Goal: Task Accomplishment & Management: Manage account settings

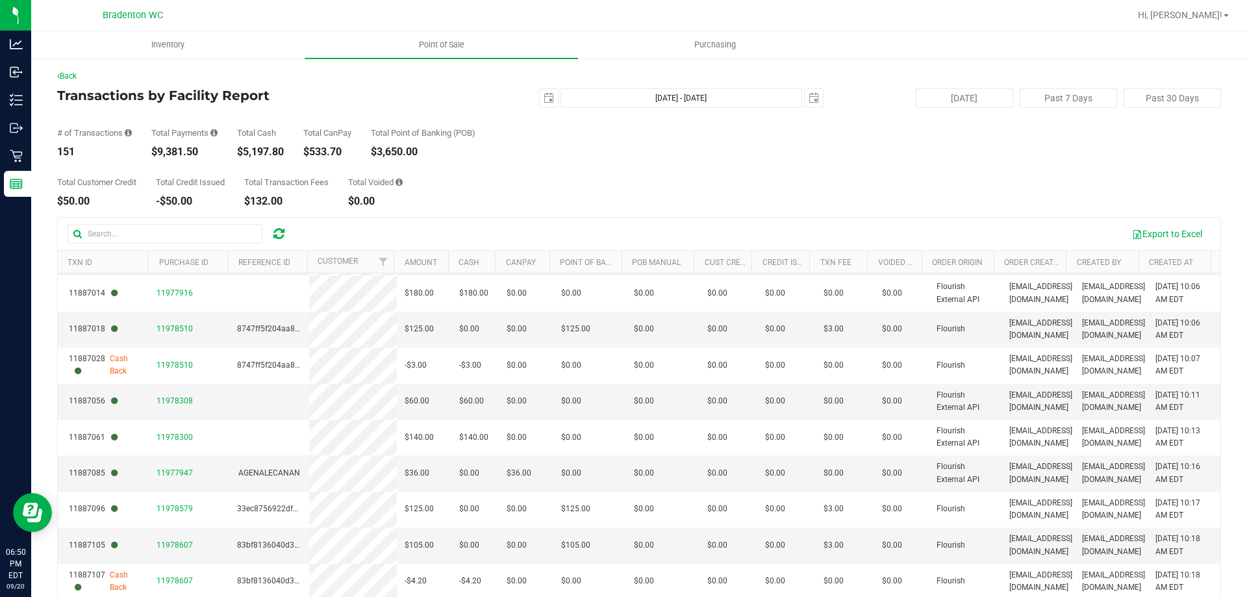
scroll to position [216, 0]
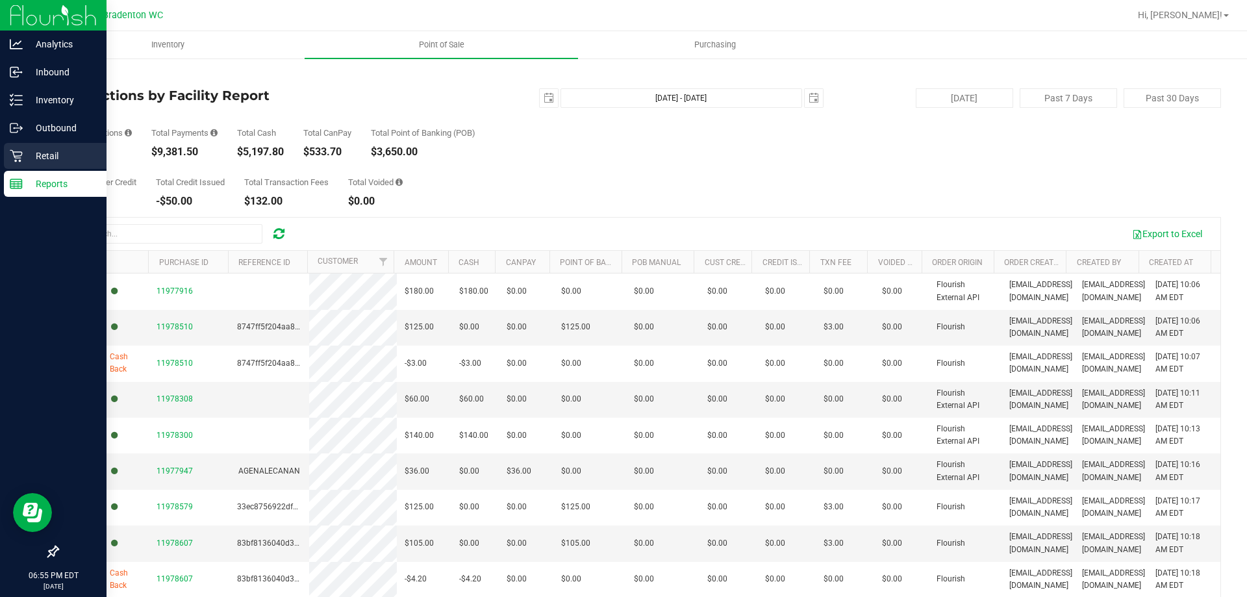
click at [23, 156] on p "Retail" at bounding box center [62, 156] width 78 height 16
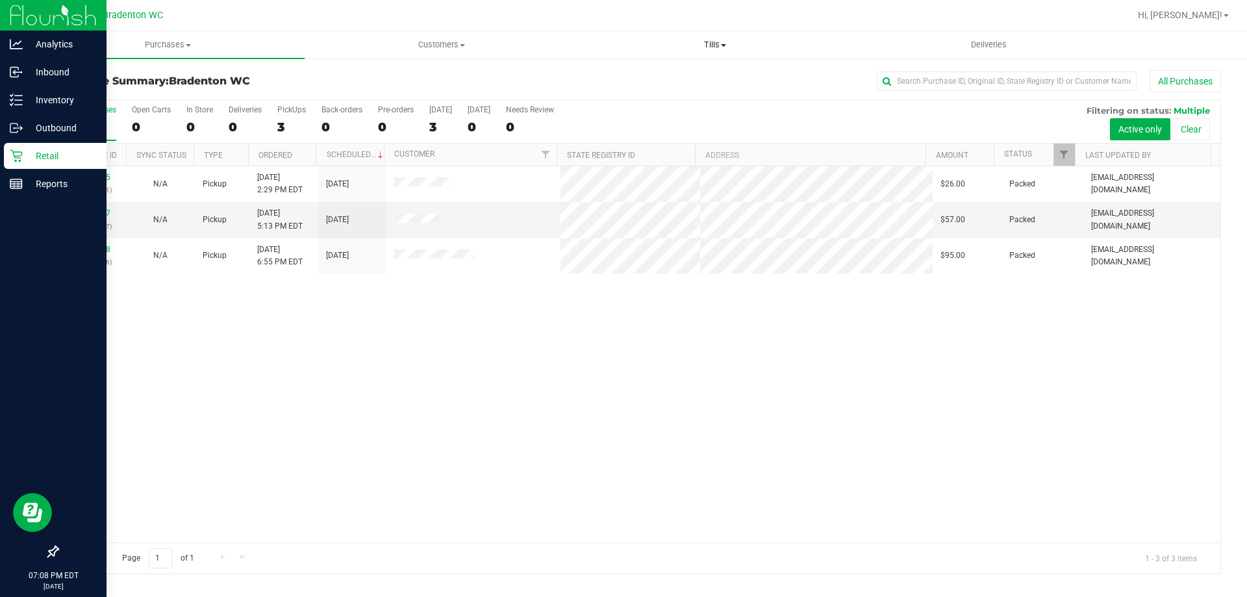
click at [676, 50] on span "Tills" at bounding box center [715, 45] width 272 height 12
click at [644, 81] on span "Manage tills" at bounding box center [622, 78] width 88 height 11
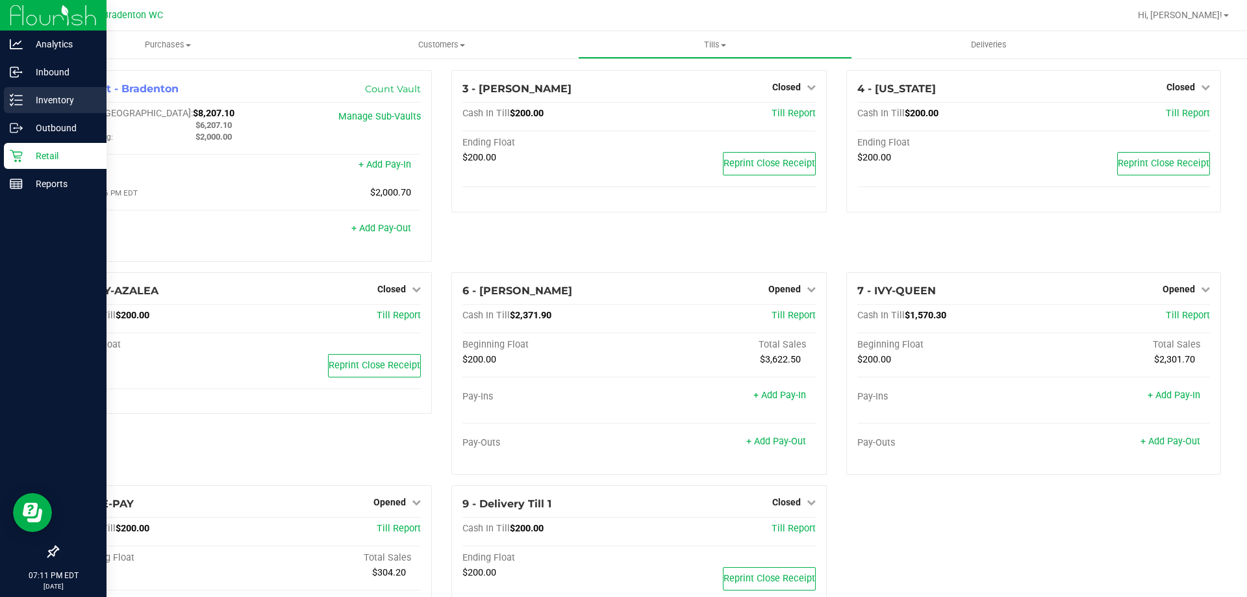
click at [0, 99] on link "Inventory" at bounding box center [53, 101] width 107 height 28
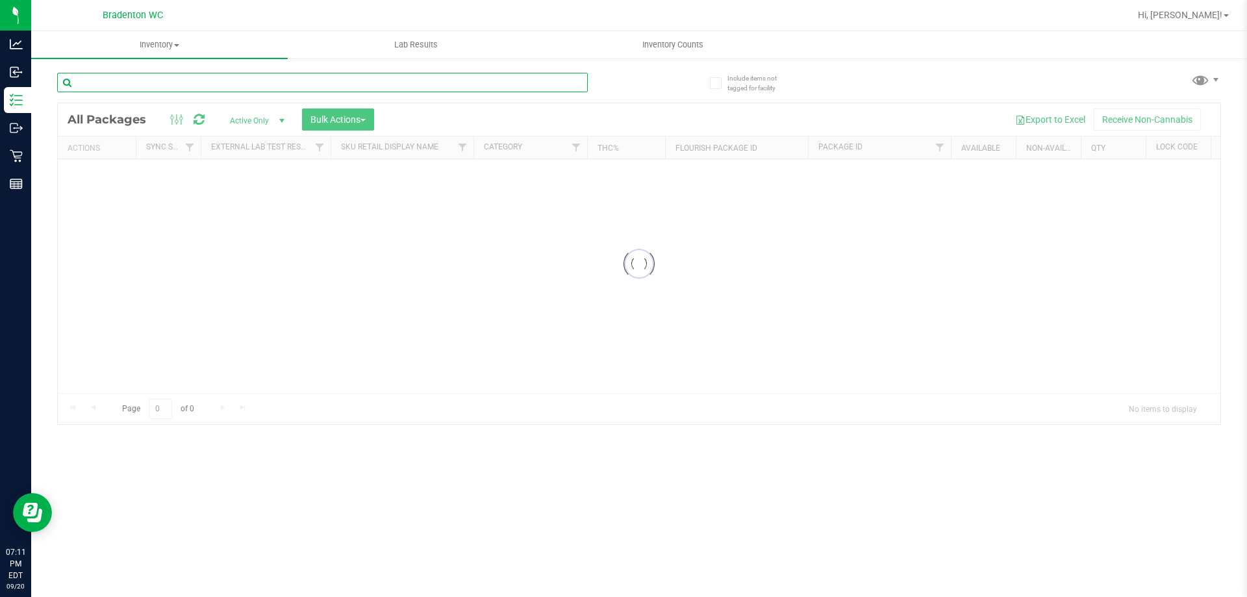
click at [251, 79] on input "text" at bounding box center [322, 82] width 531 height 19
click at [262, 81] on input "text" at bounding box center [322, 82] width 531 height 19
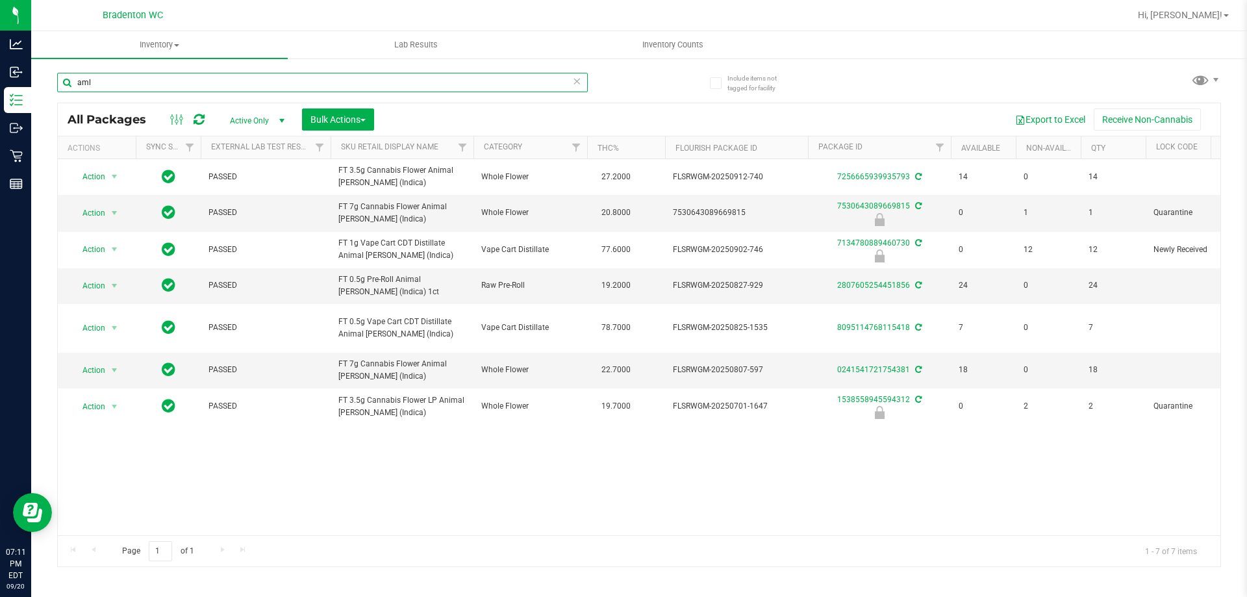
type input "aml"
click at [567, 79] on input "aml" at bounding box center [322, 82] width 531 height 19
click at [574, 83] on icon at bounding box center [576, 81] width 9 height 16
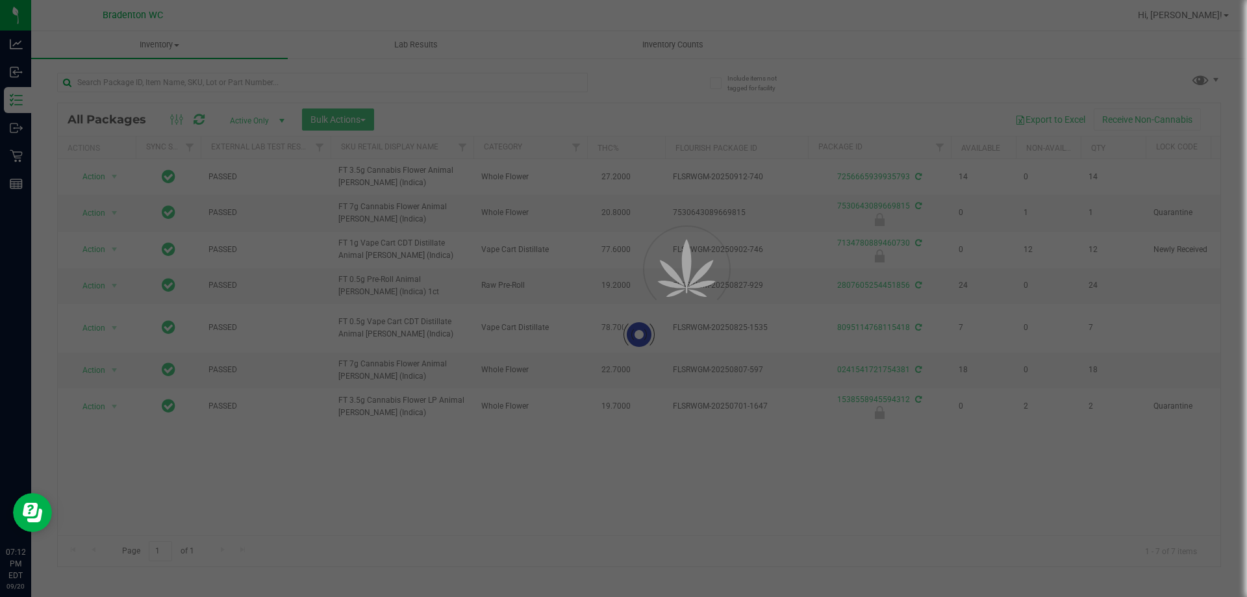
click at [589, 77] on div at bounding box center [348, 82] width 582 height 42
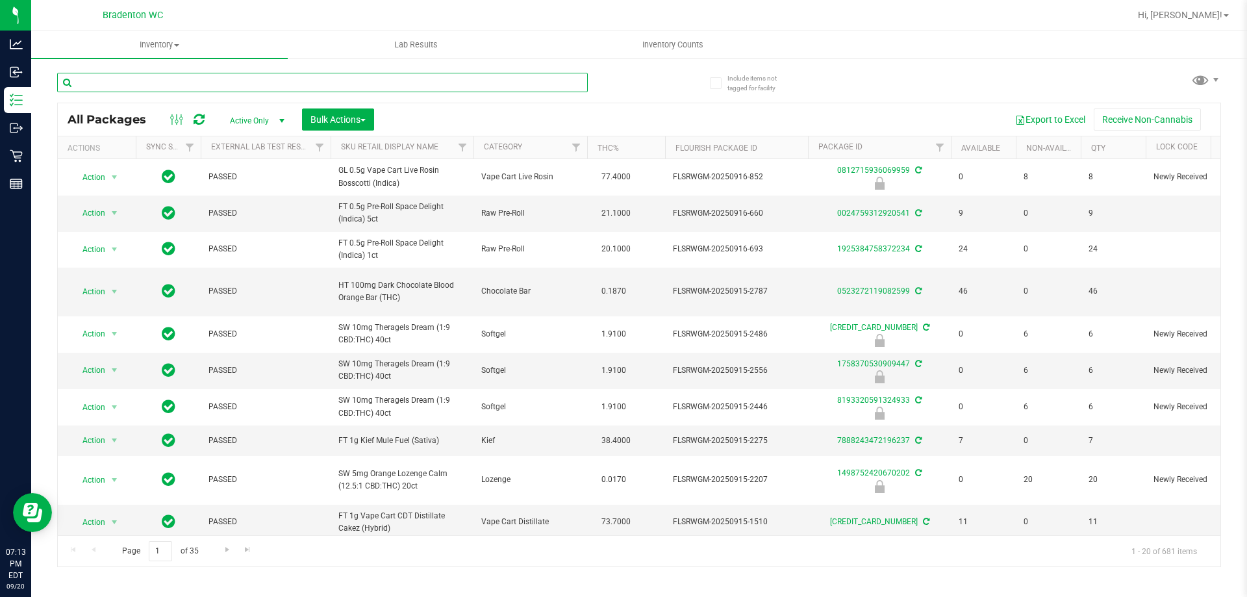
click at [485, 83] on input "text" at bounding box center [322, 82] width 531 height 19
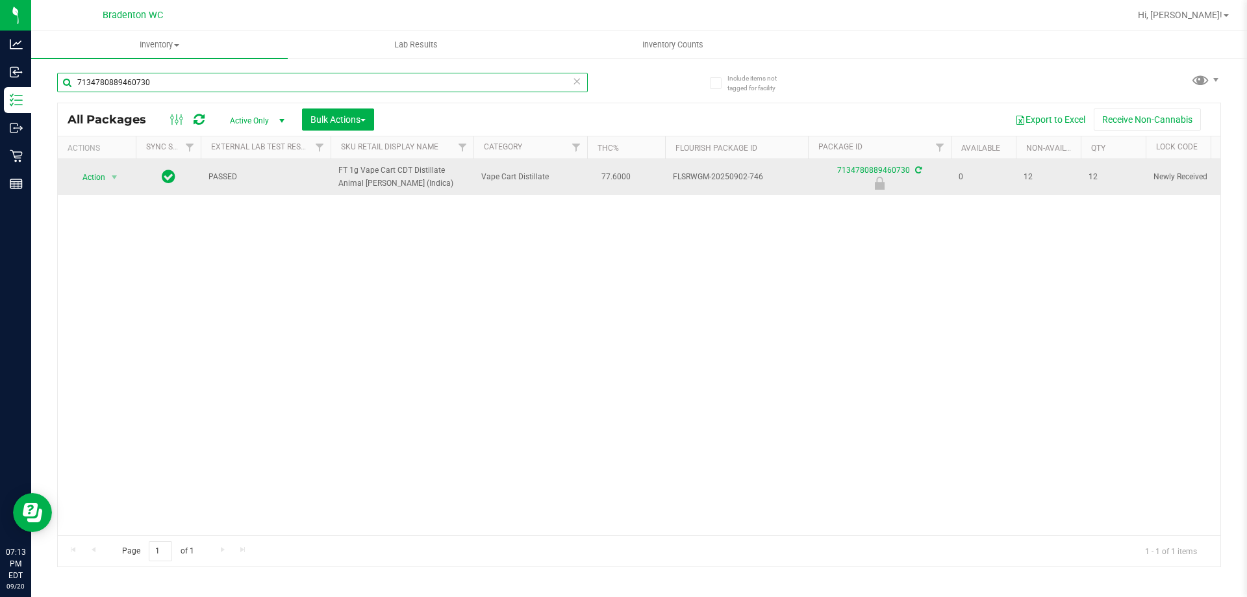
type input "7134780889460730"
click at [96, 171] on span "Action" at bounding box center [88, 177] width 35 height 18
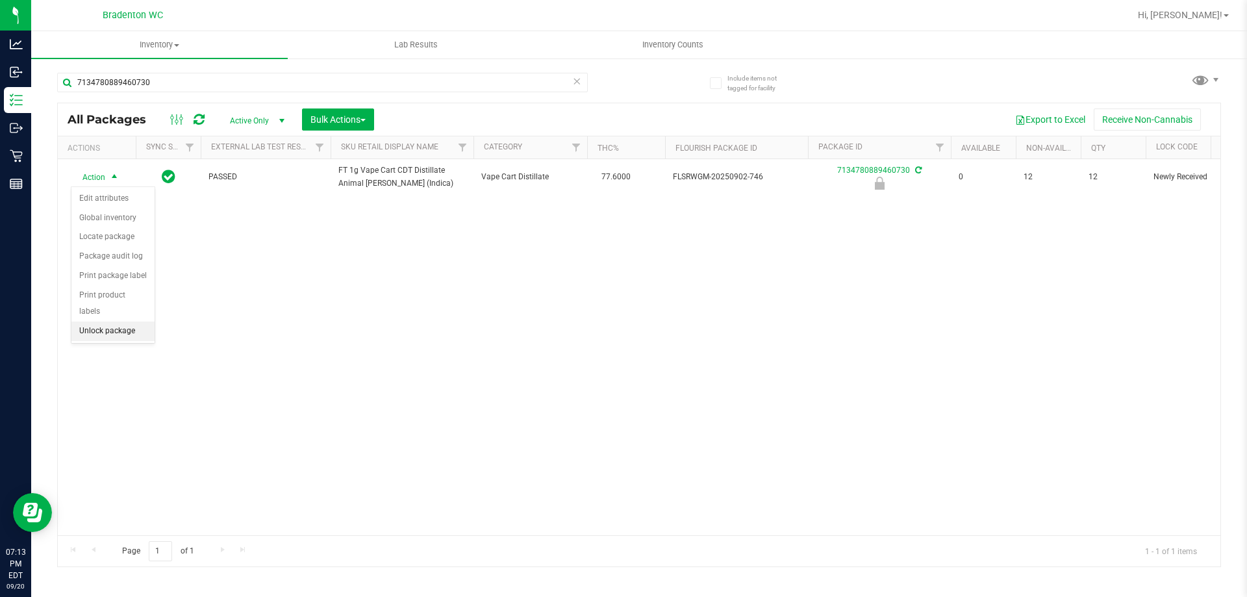
click at [123, 322] on li "Unlock package" at bounding box center [112, 331] width 83 height 19
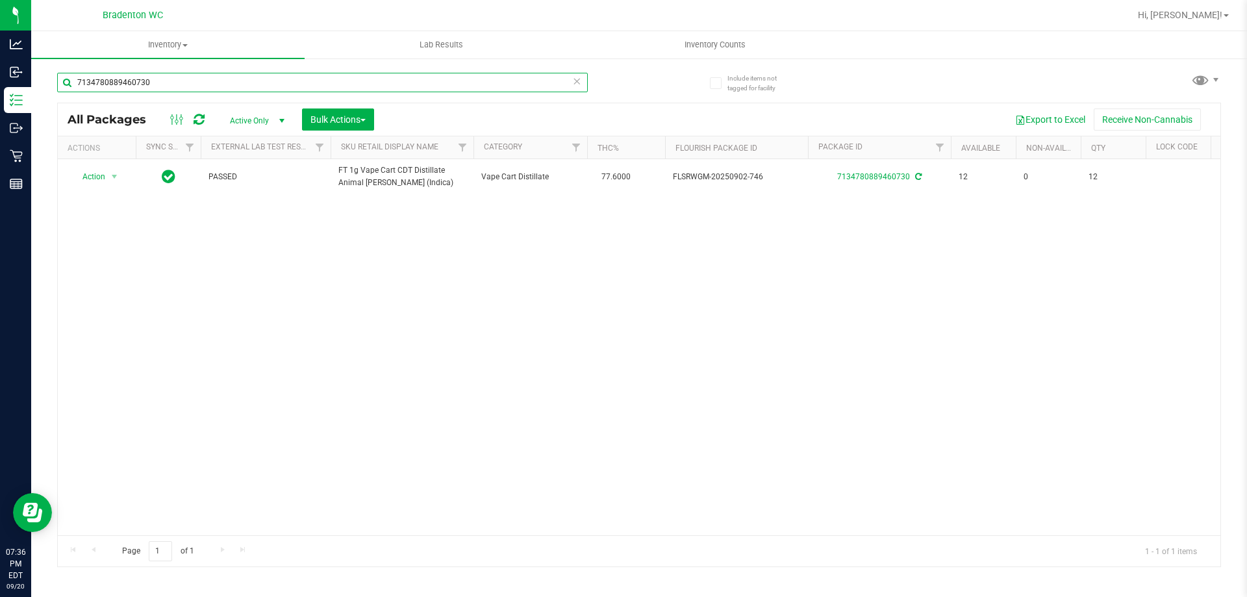
click at [569, 82] on input "7134780889460730" at bounding box center [322, 82] width 531 height 19
click at [580, 77] on icon at bounding box center [576, 81] width 9 height 16
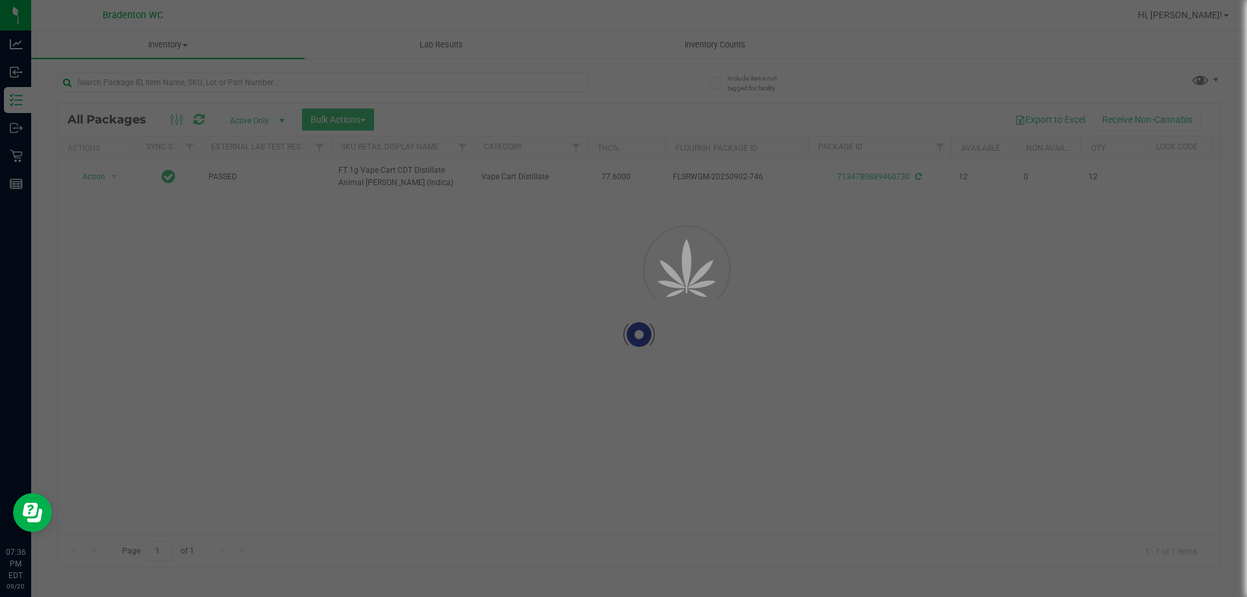
click at [579, 73] on div at bounding box center [623, 298] width 1247 height 597
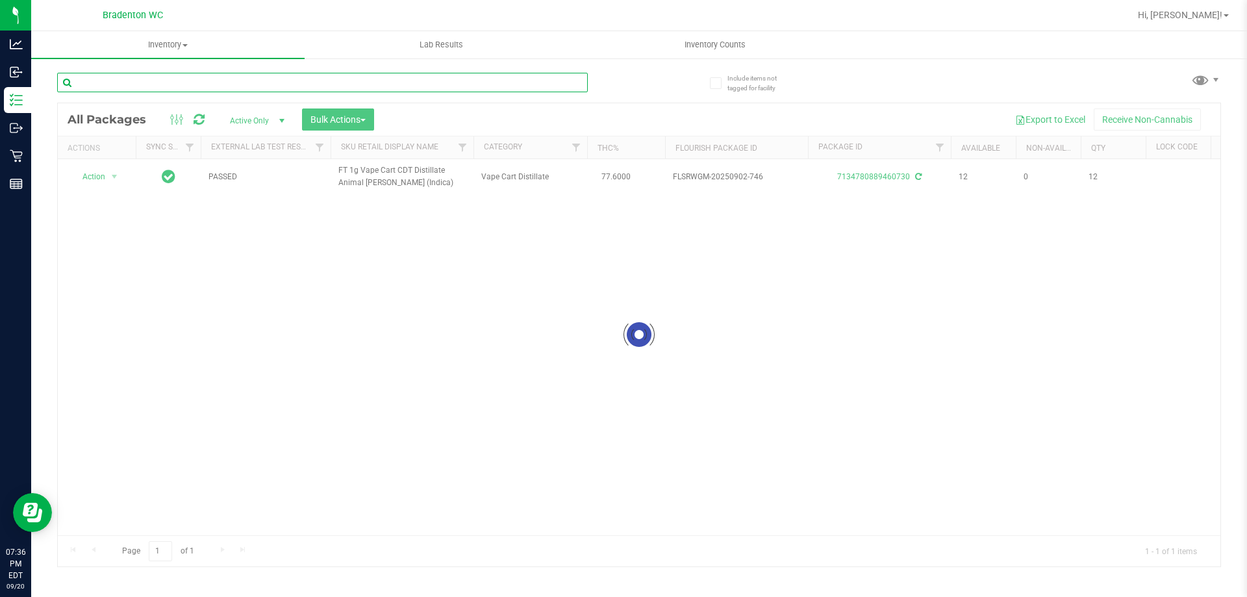
click at [489, 79] on input "text" at bounding box center [322, 82] width 531 height 19
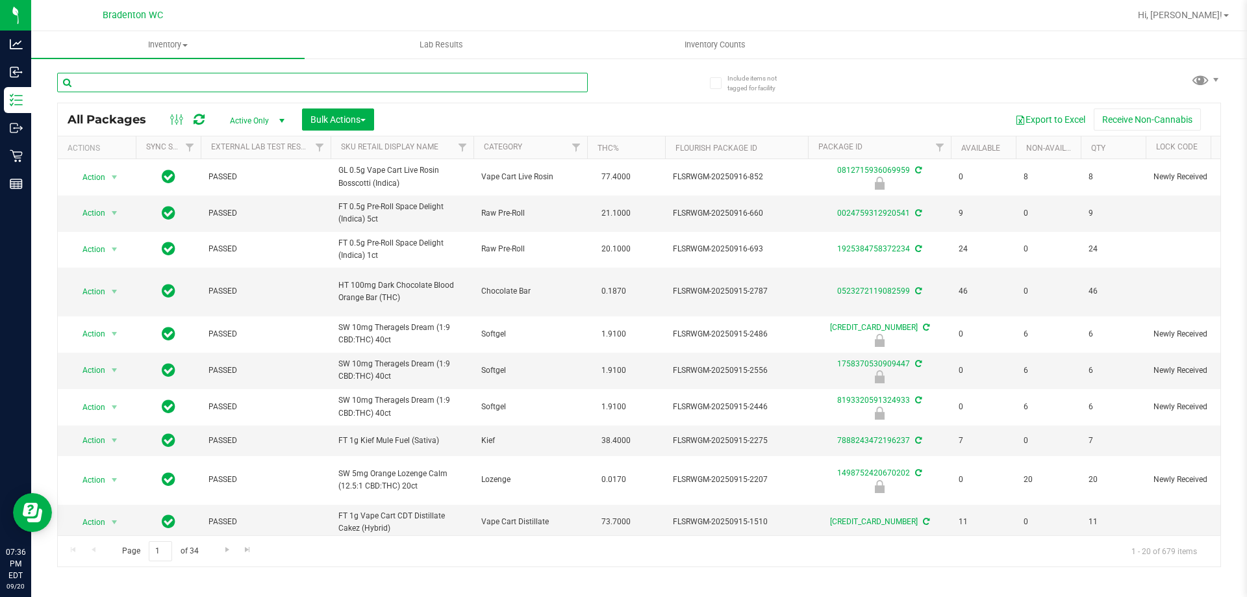
click at [237, 81] on input "text" at bounding box center [322, 82] width 531 height 19
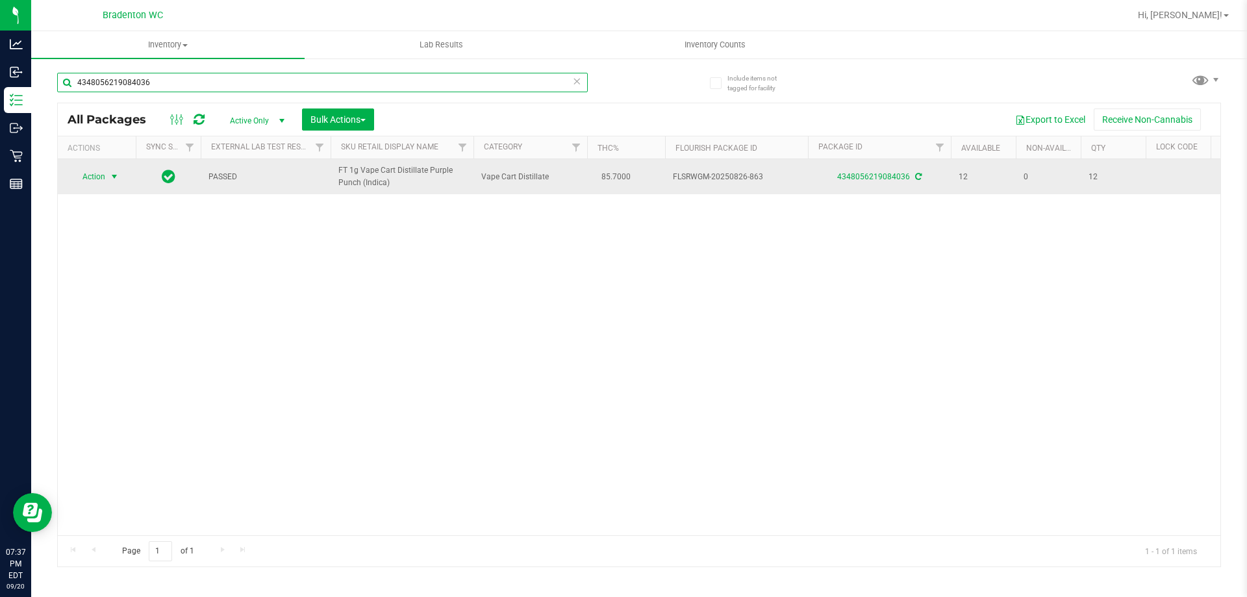
type input "4348056219084036"
click at [112, 175] on span "select" at bounding box center [114, 177] width 10 height 10
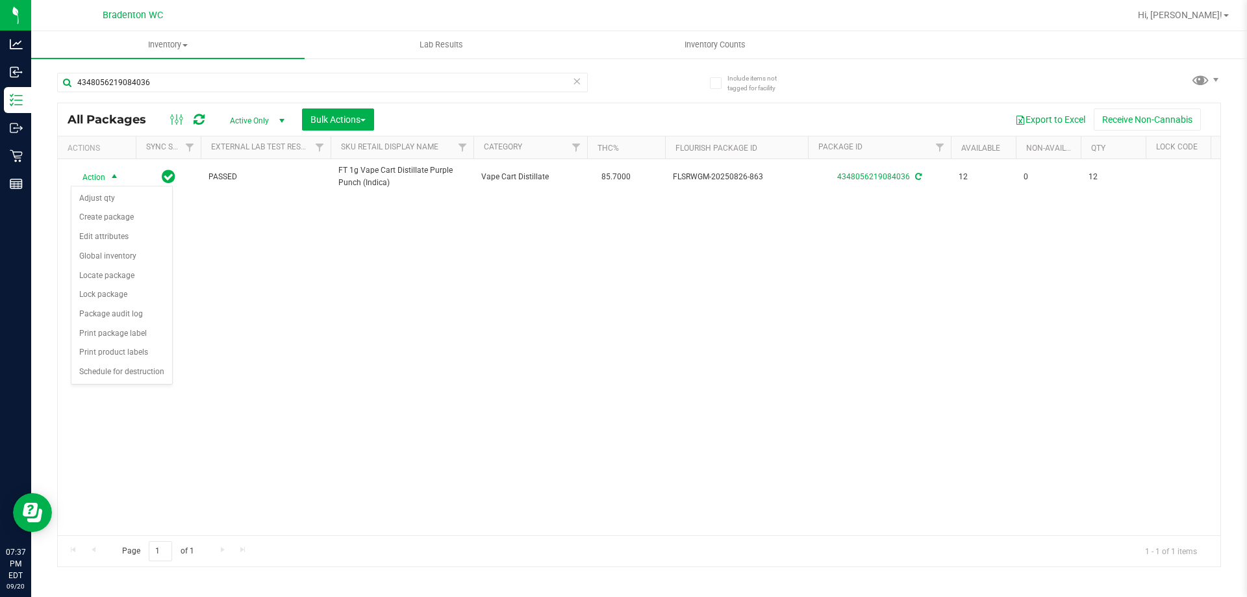
click at [301, 333] on div "Action Action Adjust qty Create package Edit attributes Global inventory Locate…" at bounding box center [639, 347] width 1163 height 376
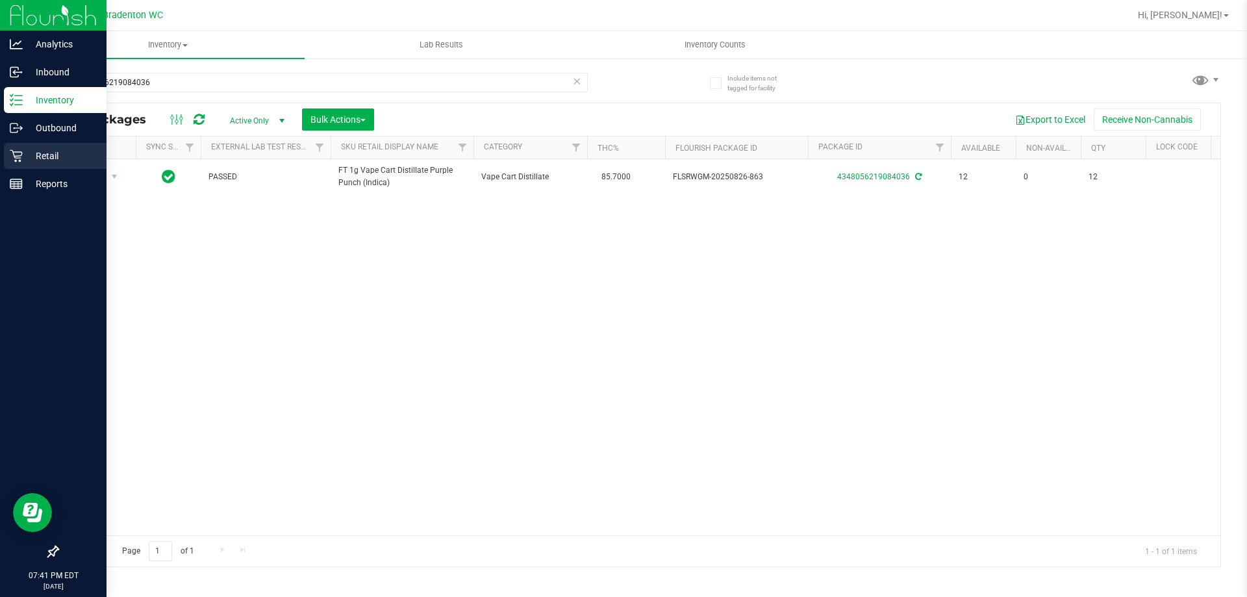
click at [51, 161] on p "Retail" at bounding box center [62, 156] width 78 height 16
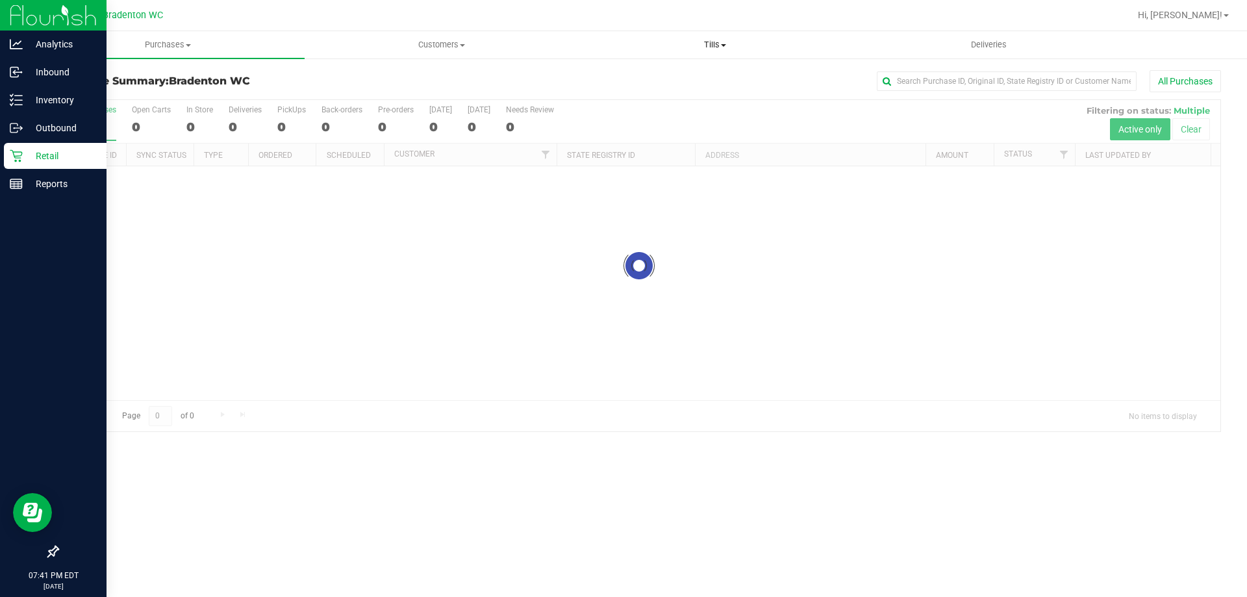
click at [715, 45] on span "Tills" at bounding box center [715, 45] width 272 height 12
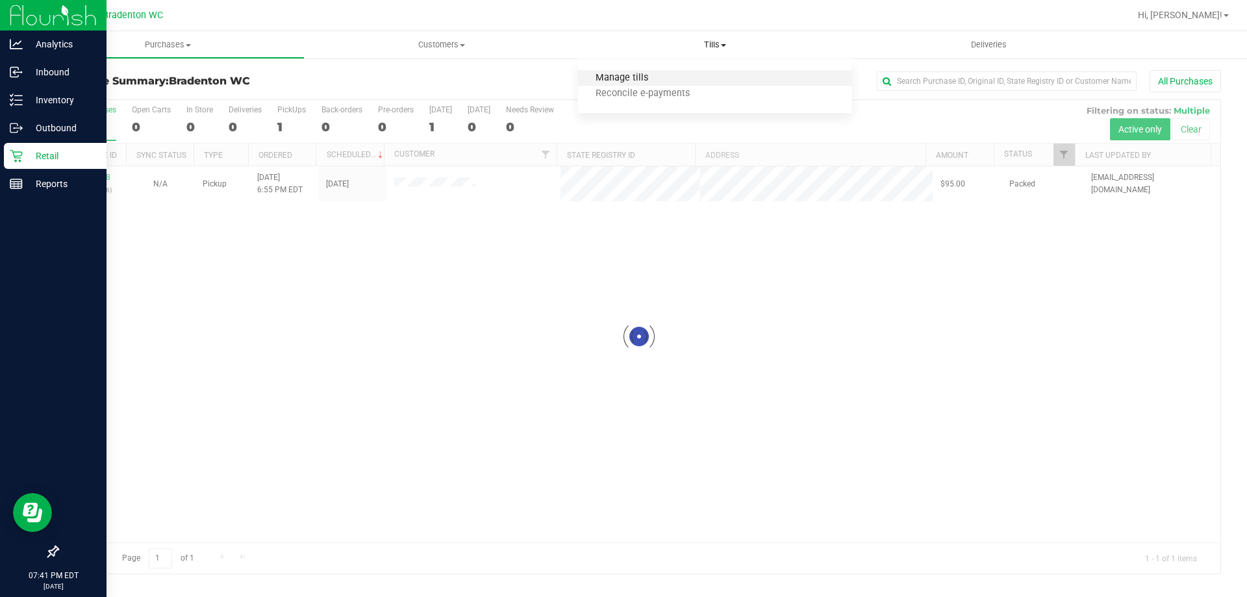
click at [664, 79] on span "Manage tills" at bounding box center [622, 78] width 88 height 11
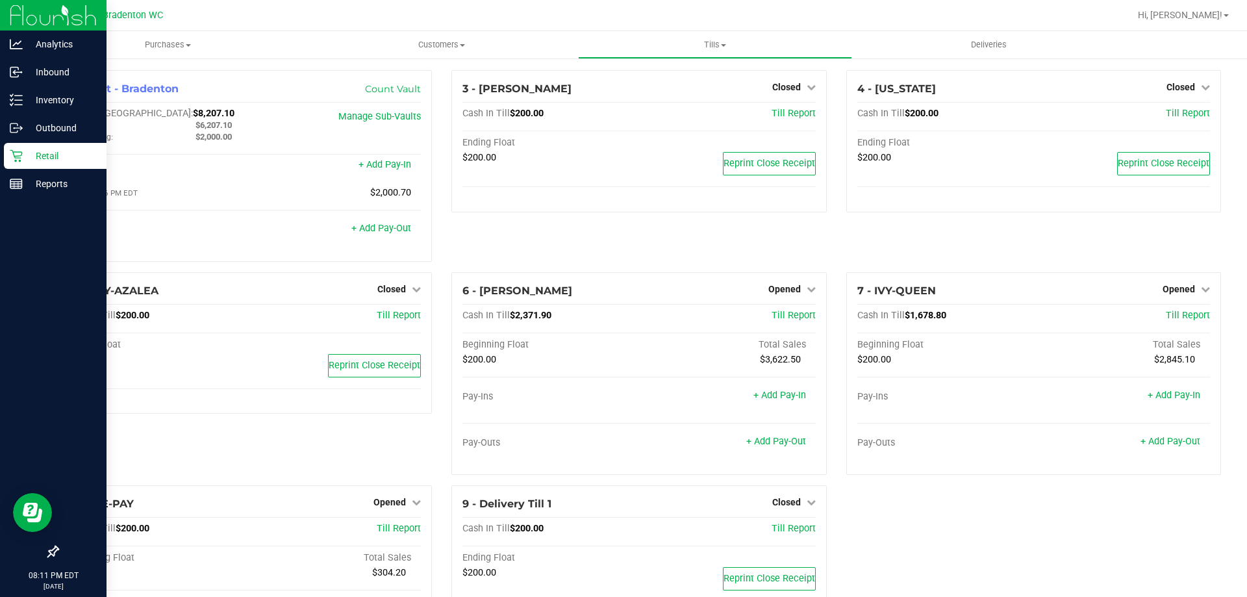
click at [28, 156] on p "Retail" at bounding box center [62, 156] width 78 height 16
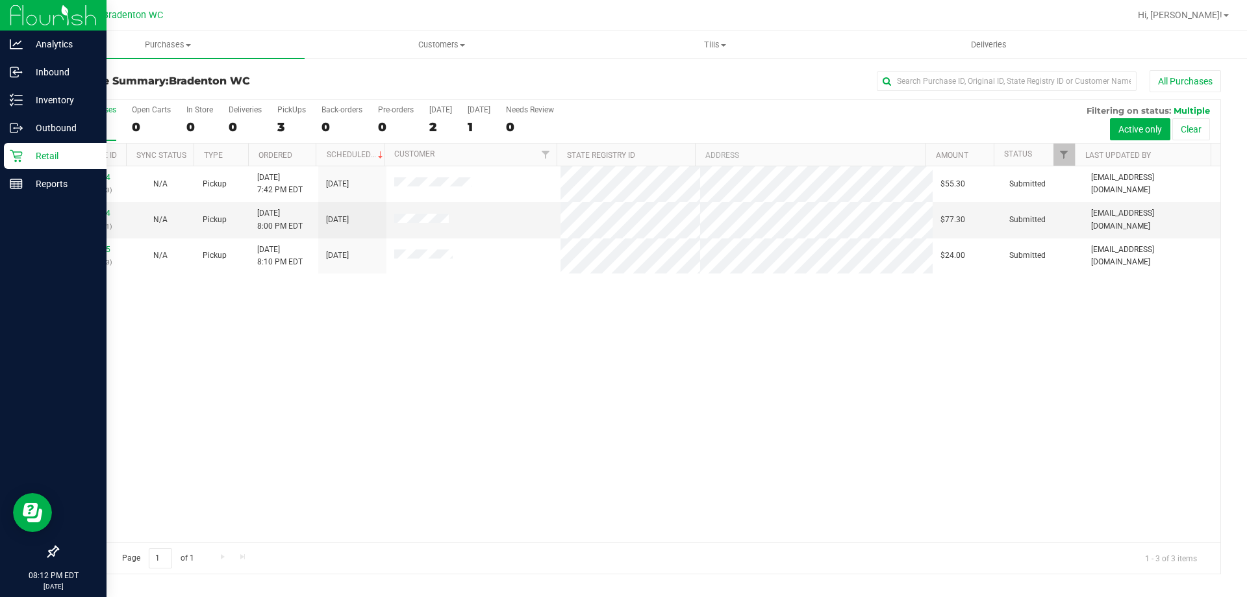
click at [476, 342] on div "11982664 (326250063) N/A Pickup [DATE] 7:42 PM EDT 9/21/2025 $55.30 Submitted […" at bounding box center [639, 354] width 1163 height 376
click at [94, 214] on link "11982744" at bounding box center [92, 213] width 36 height 9
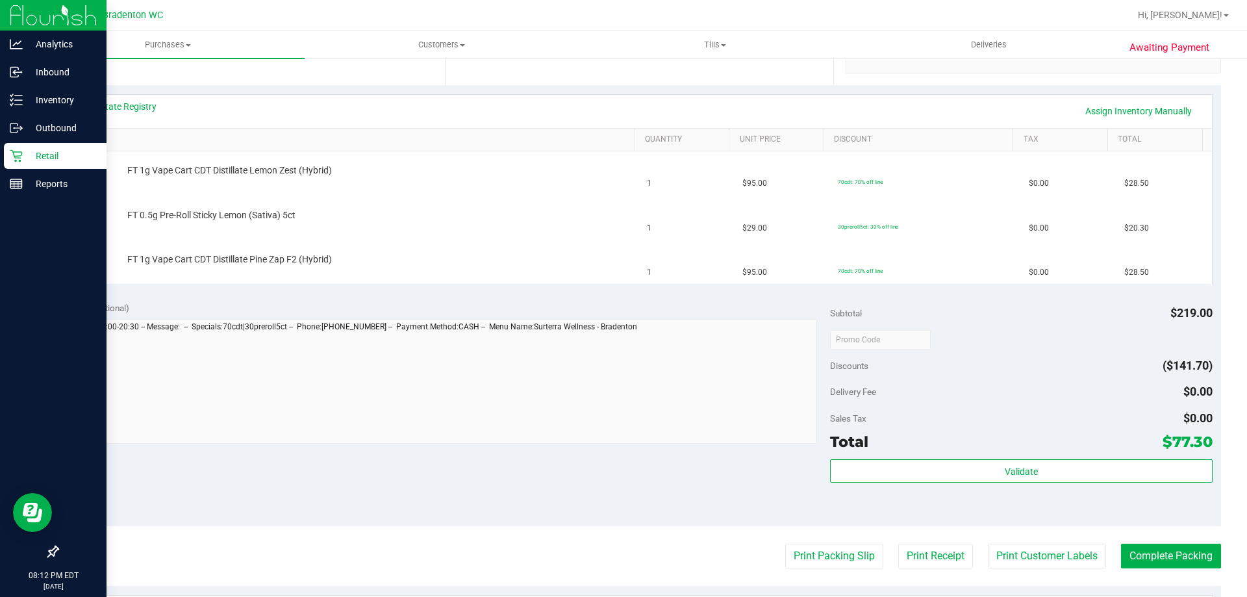
scroll to position [283, 0]
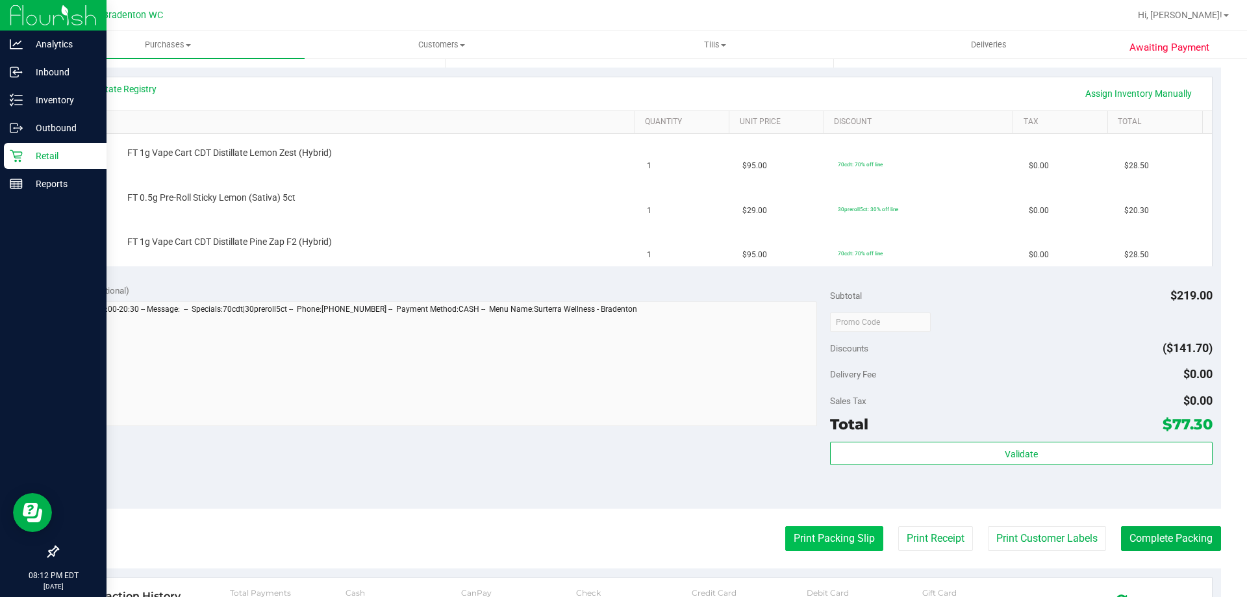
click at [822, 539] on button "Print Packing Slip" at bounding box center [834, 538] width 98 height 25
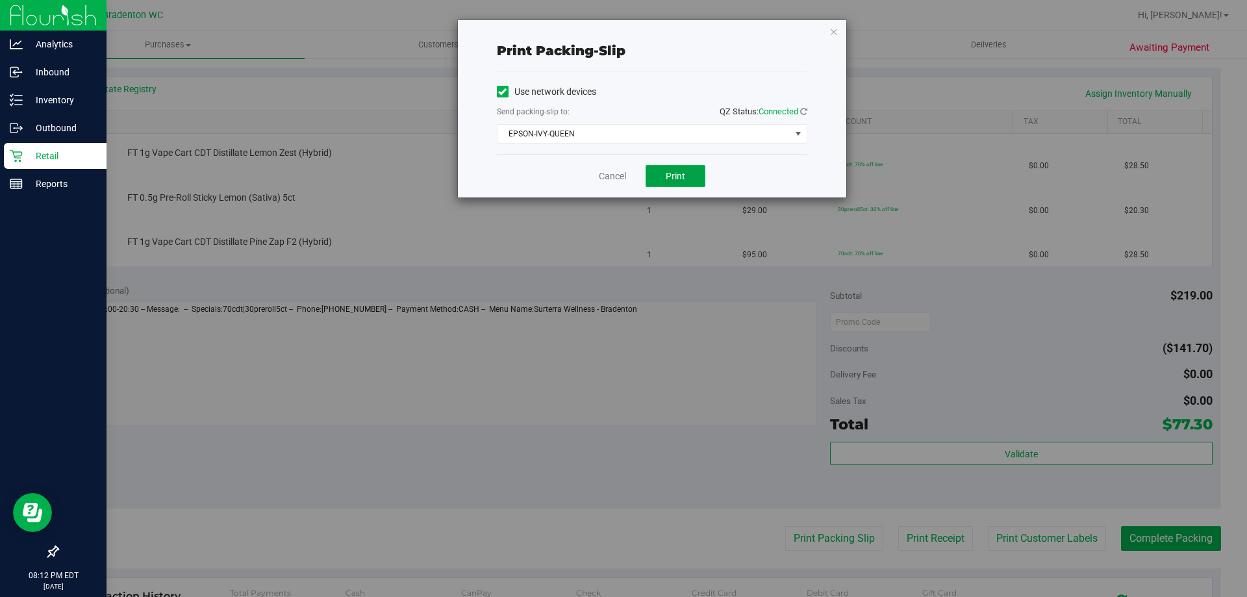
click at [682, 179] on span "Print" at bounding box center [675, 176] width 19 height 10
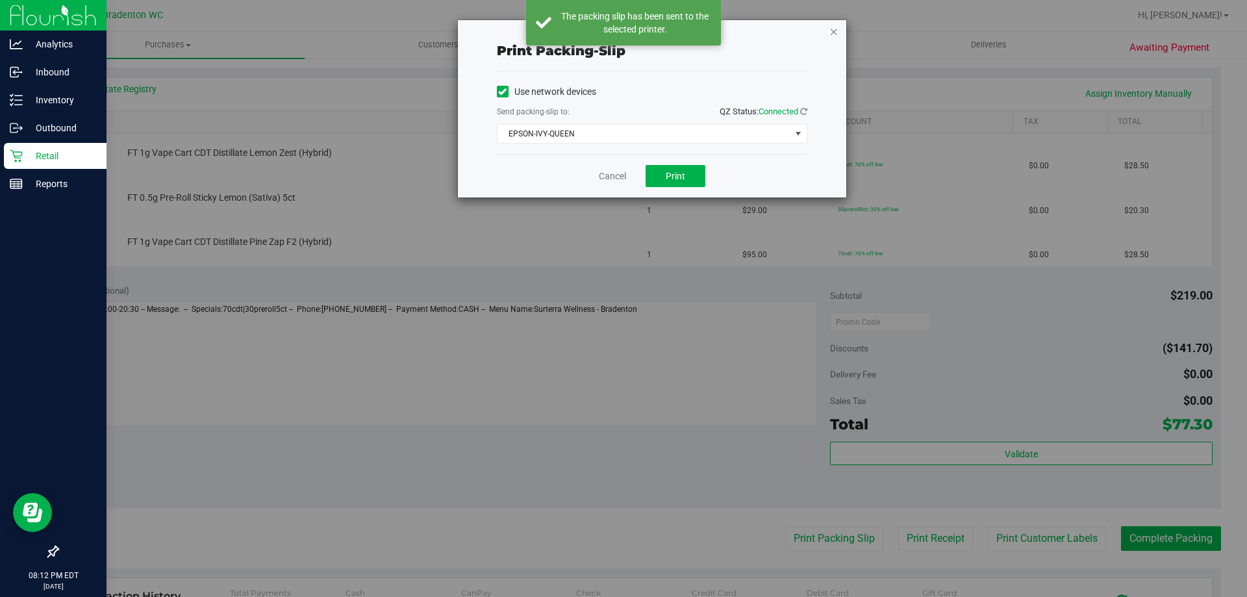
click at [831, 31] on icon "button" at bounding box center [834, 31] width 9 height 16
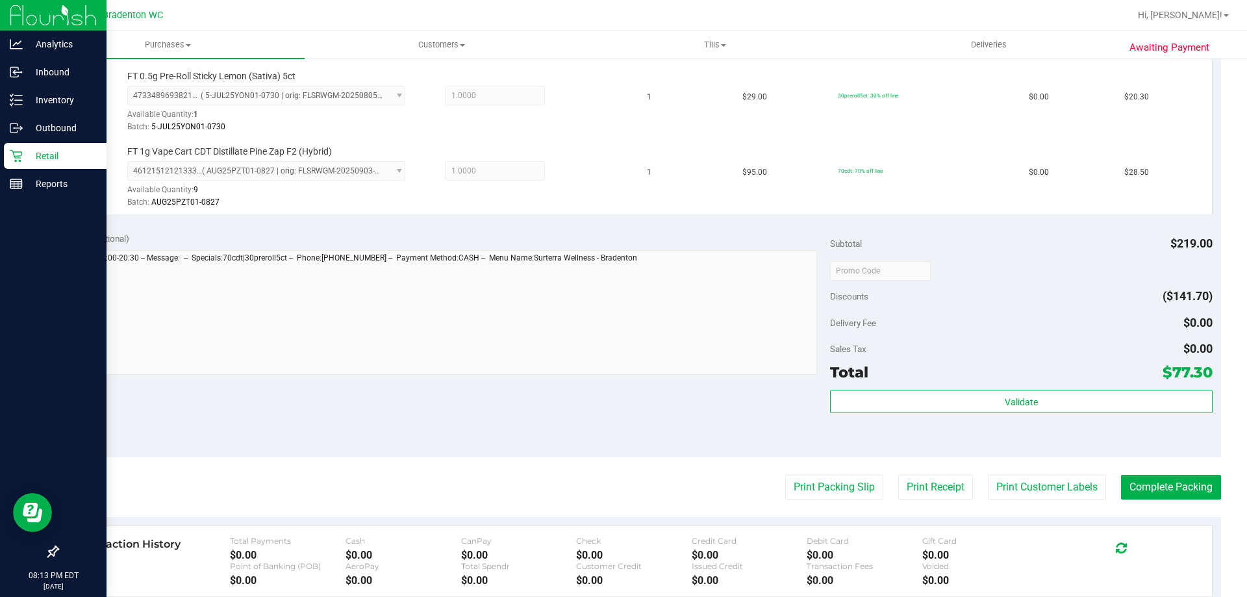
scroll to position [442, 0]
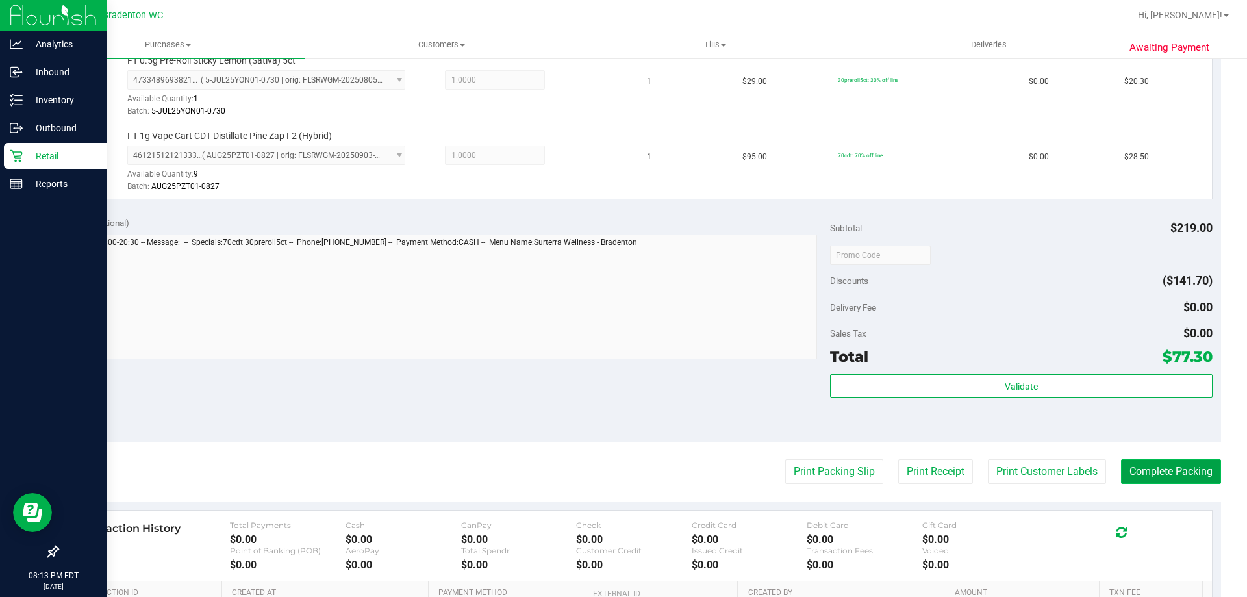
click at [1180, 481] on button "Complete Packing" at bounding box center [1171, 471] width 100 height 25
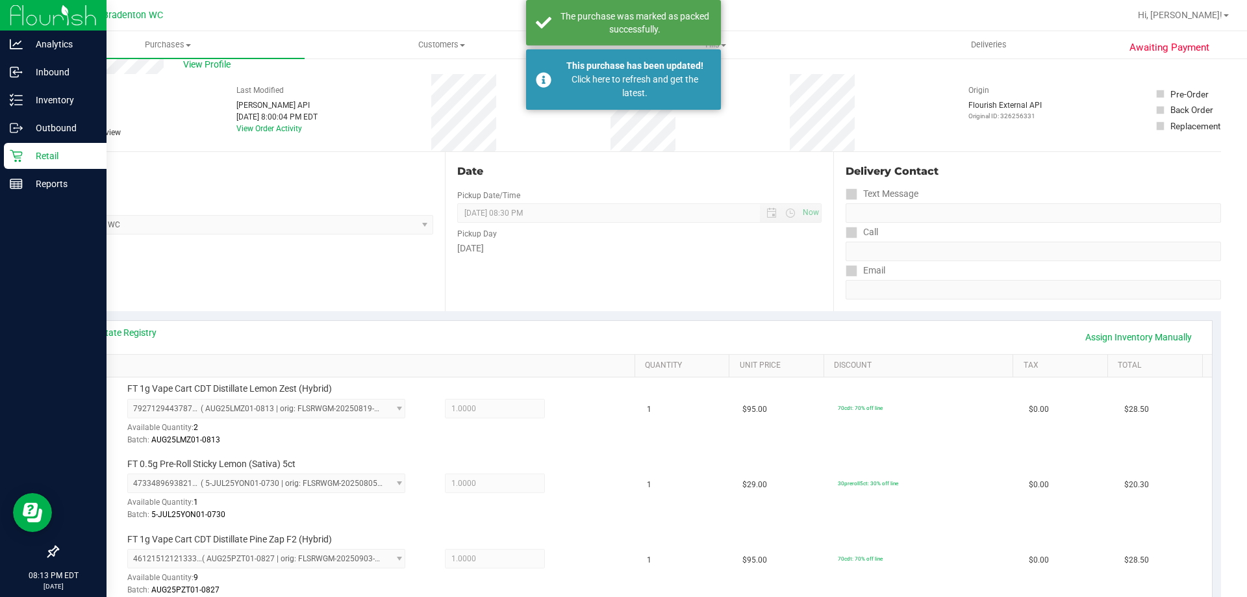
scroll to position [0, 0]
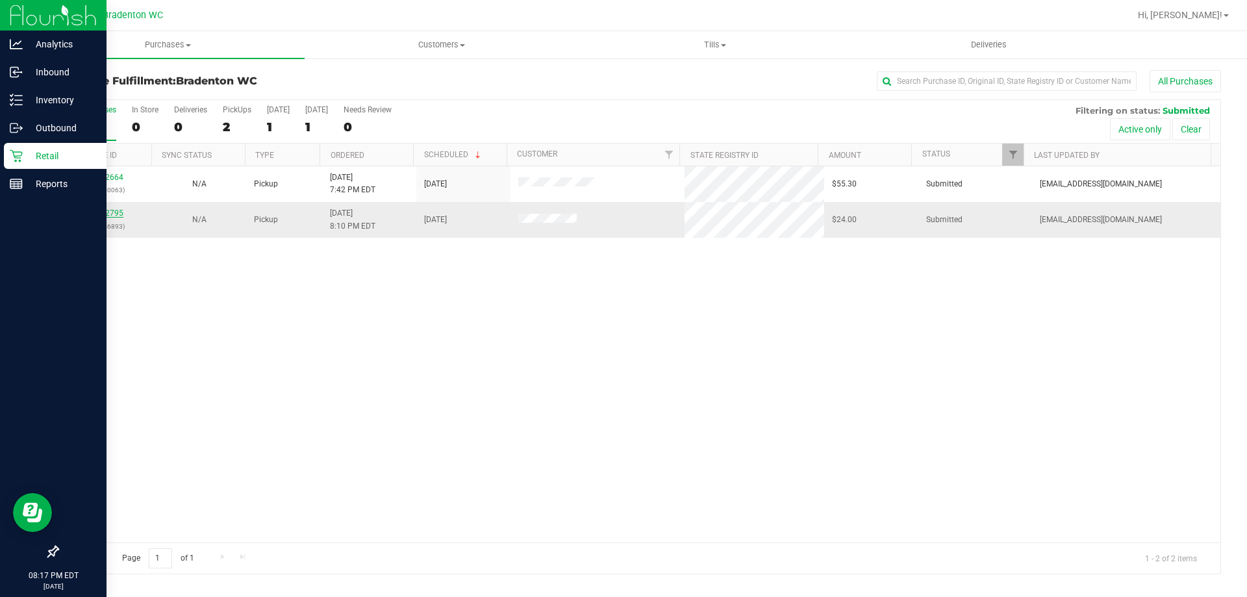
click at [115, 217] on link "11982795" at bounding box center [105, 213] width 36 height 9
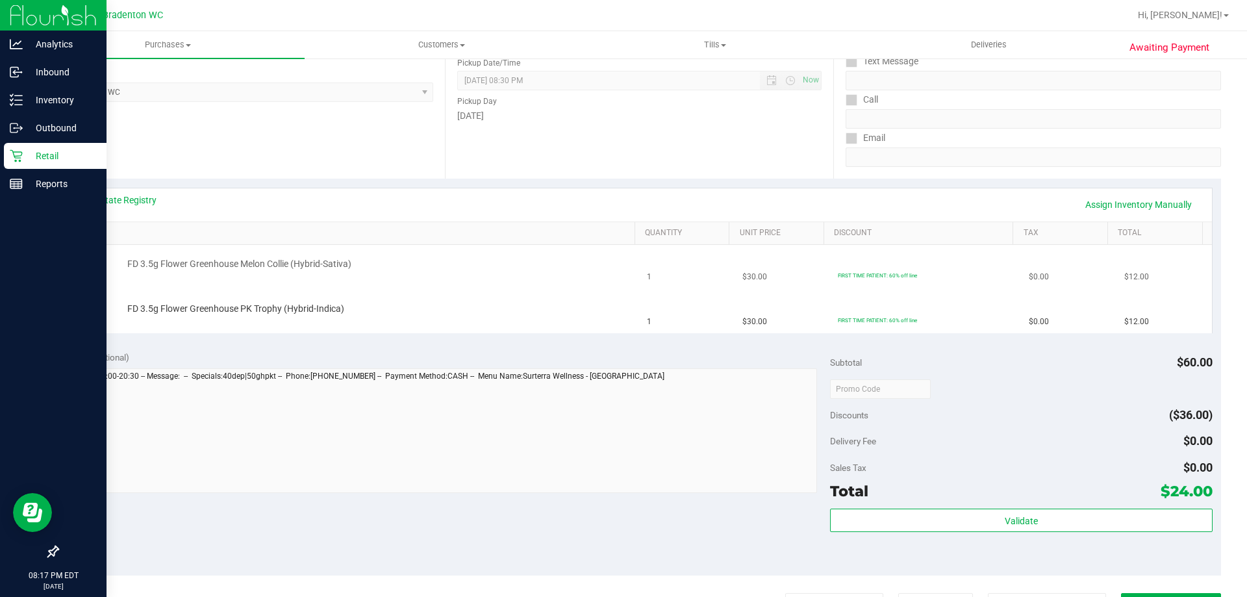
scroll to position [195, 0]
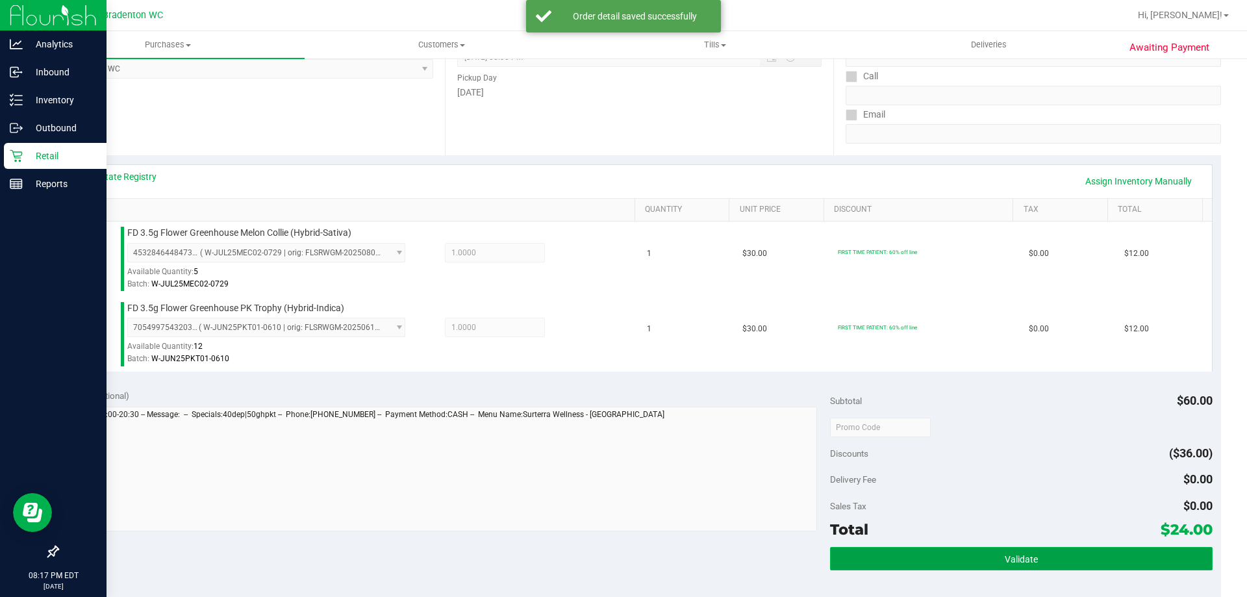
click at [1069, 570] on button "Validate" at bounding box center [1021, 558] width 382 height 23
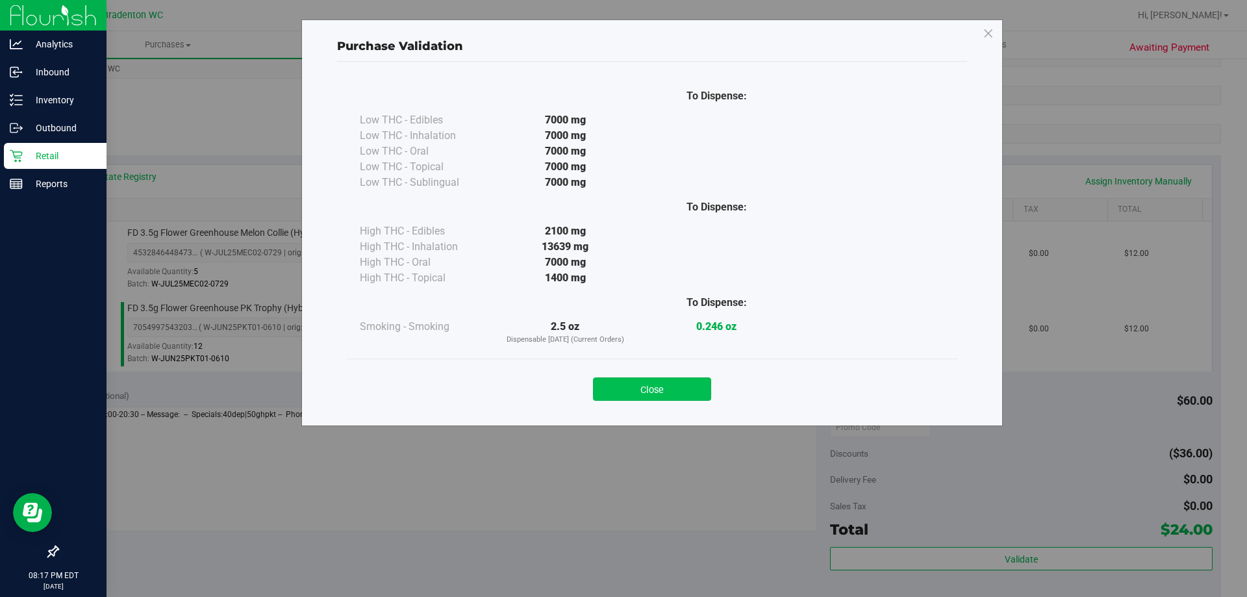
click at [674, 393] on button "Close" at bounding box center [652, 388] width 118 height 23
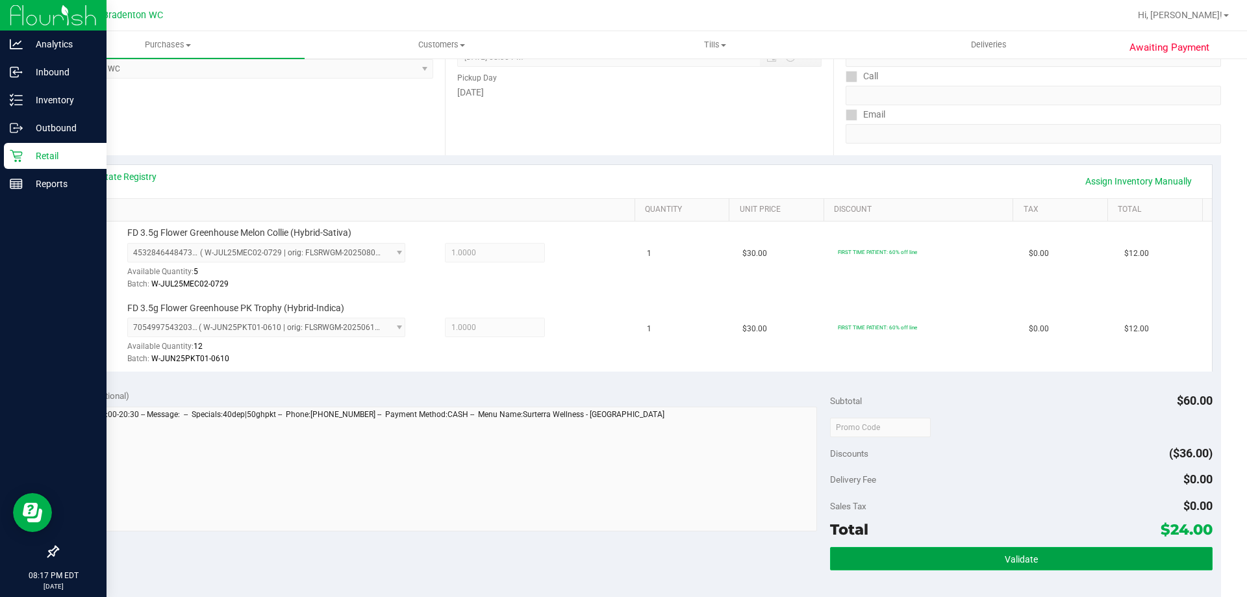
click at [1005, 555] on span "Validate" at bounding box center [1021, 559] width 33 height 10
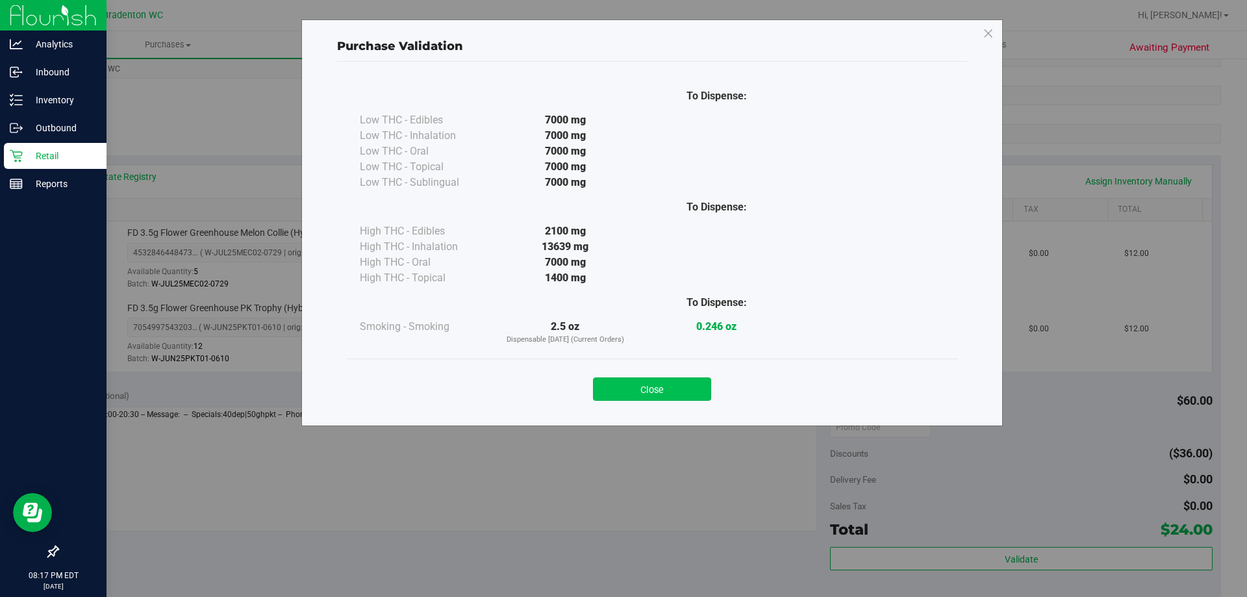
click at [655, 386] on button "Close" at bounding box center [652, 388] width 118 height 23
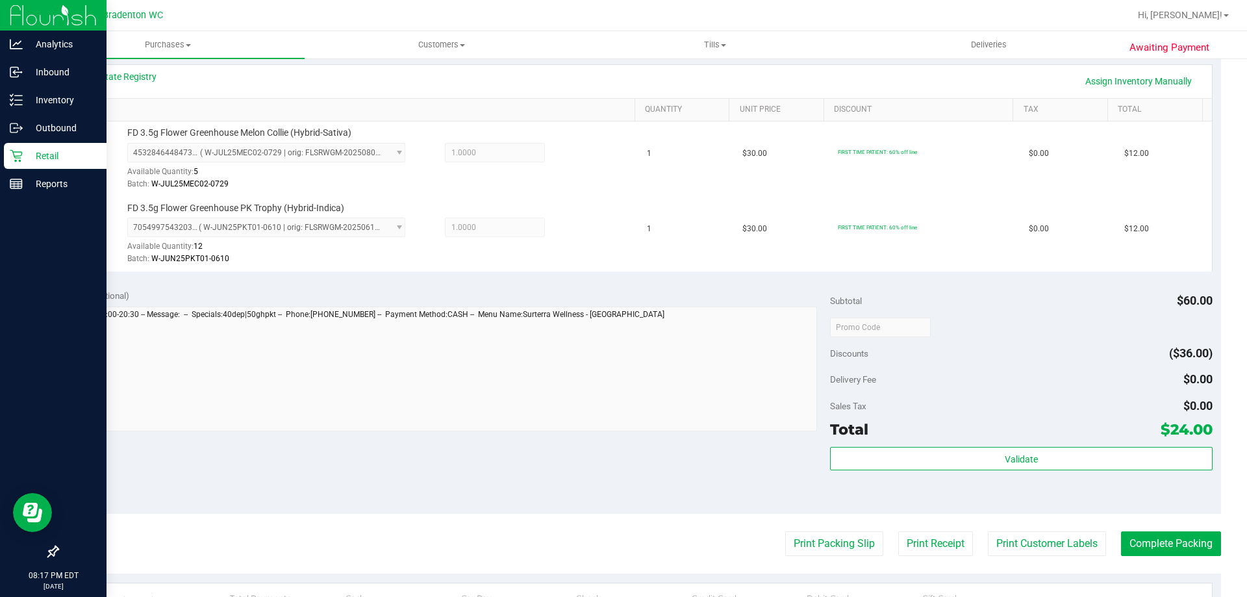
scroll to position [540, 0]
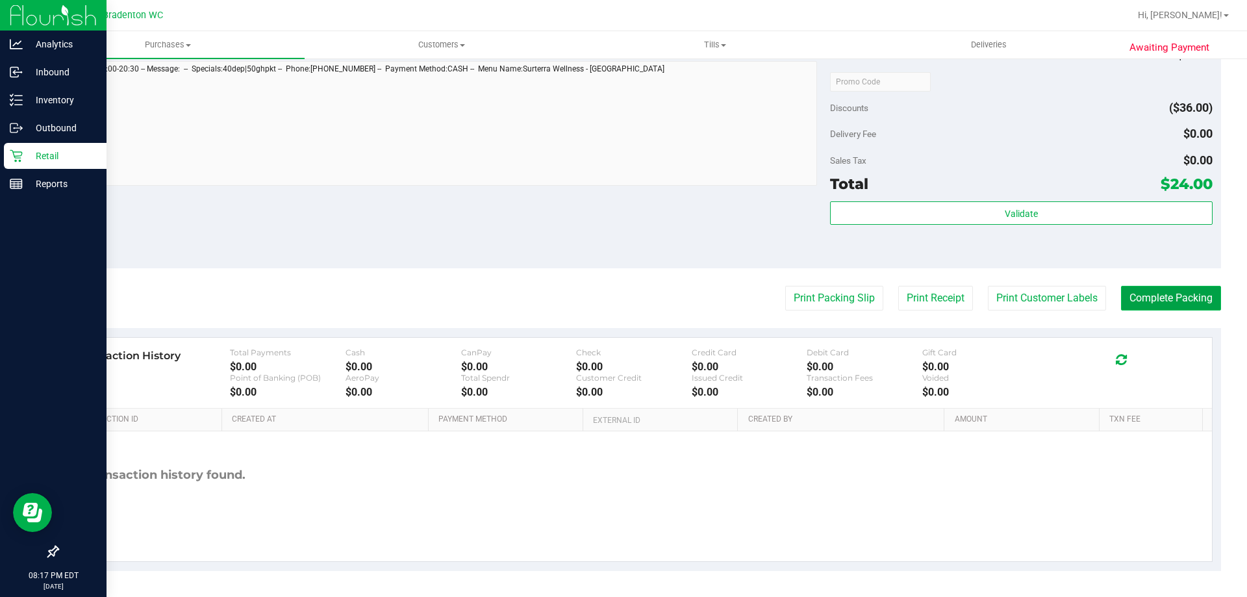
click at [1143, 295] on button "Complete Packing" at bounding box center [1171, 298] width 100 height 25
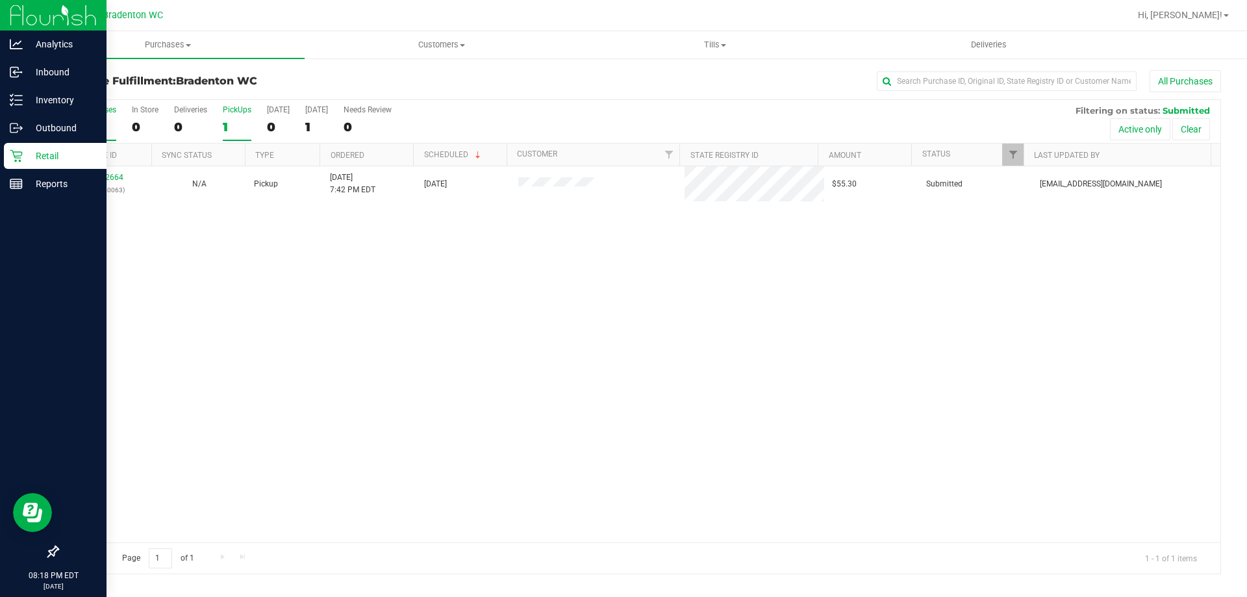
click at [241, 118] on label "PickUps 1" at bounding box center [237, 123] width 29 height 36
click at [0, 0] on input "PickUps 1" at bounding box center [0, 0] width 0 height 0
